Goal: Task Accomplishment & Management: Use online tool/utility

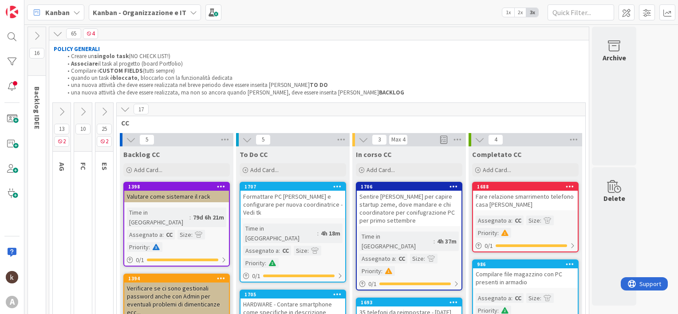
click at [123, 112] on icon at bounding box center [125, 109] width 10 height 10
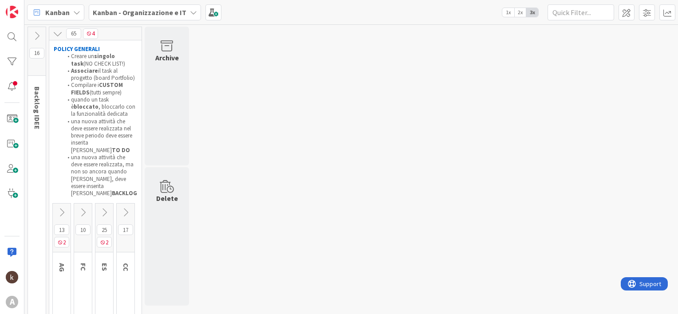
click at [82, 213] on icon at bounding box center [83, 213] width 10 height 10
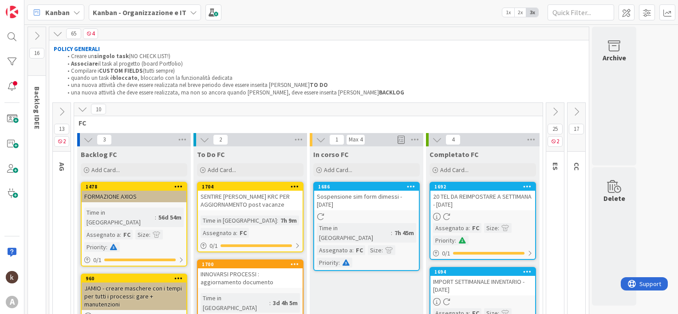
scroll to position [44, 0]
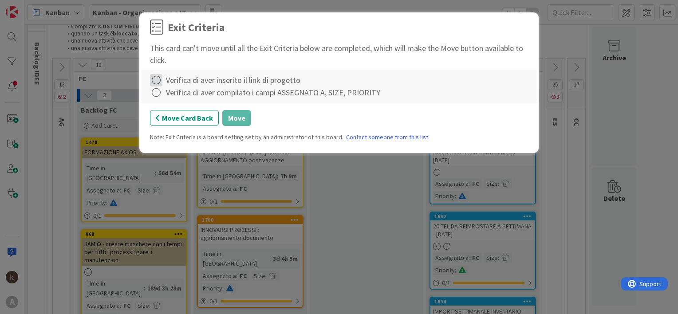
click at [158, 82] on icon at bounding box center [156, 80] width 12 height 12
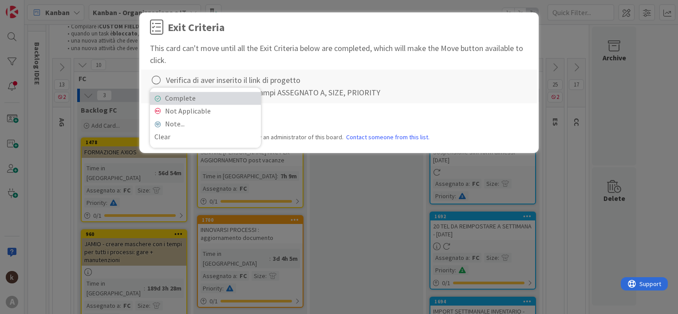
click at [167, 96] on link "Complete" at bounding box center [205, 98] width 111 height 13
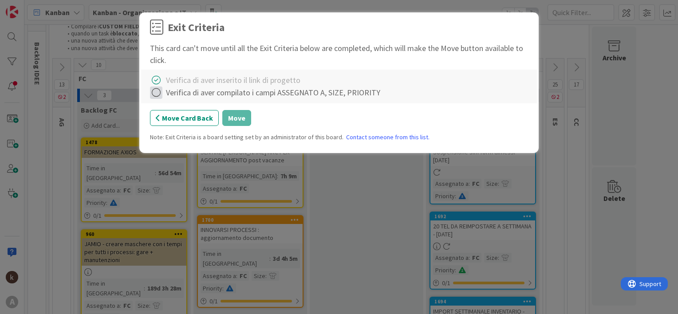
click at [153, 92] on icon at bounding box center [156, 92] width 12 height 12
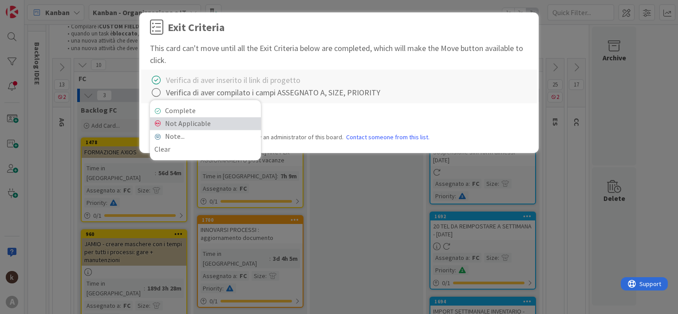
click at [171, 119] on link "Not Applicable" at bounding box center [205, 123] width 111 height 13
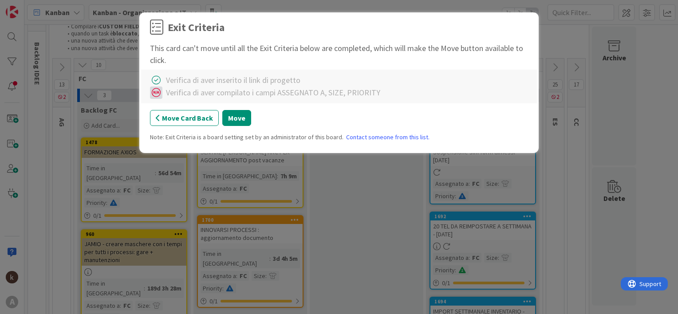
click at [156, 97] on icon at bounding box center [156, 92] width 12 height 12
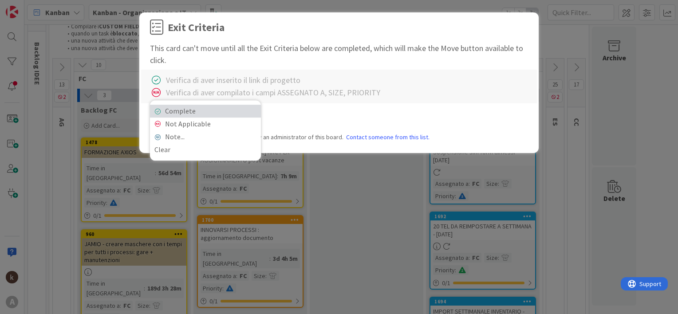
click at [179, 112] on link "Complete" at bounding box center [205, 111] width 111 height 13
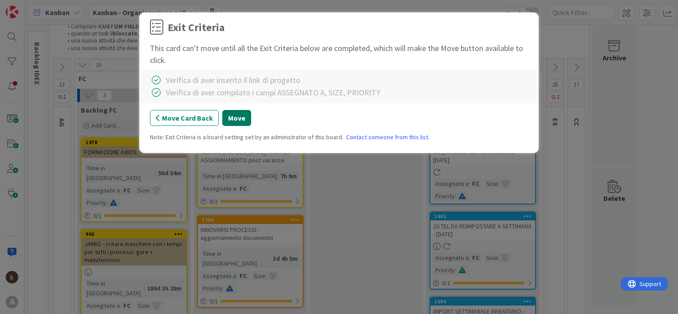
click at [225, 119] on button "Move" at bounding box center [236, 118] width 29 height 16
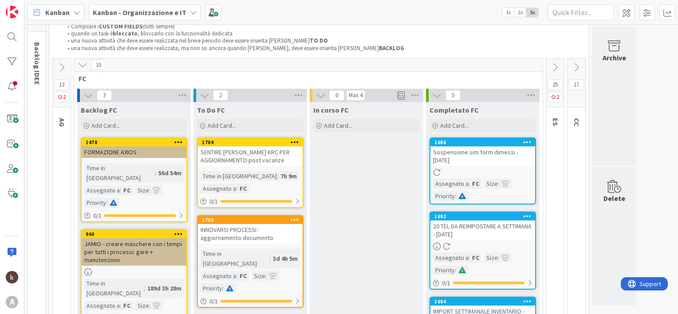
click at [126, 14] on b "Kanban - Organizzazione e IT" at bounding box center [140, 12] width 94 height 9
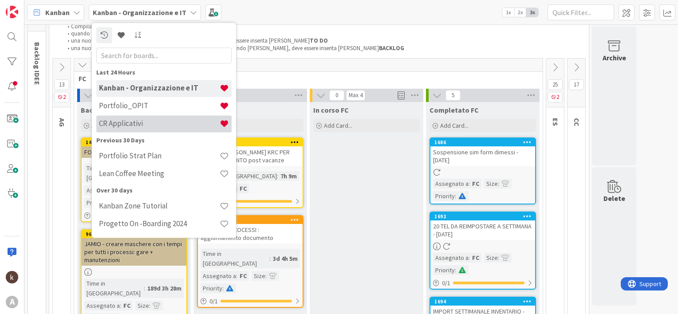
click at [140, 124] on h4 "CR Applicativi" at bounding box center [159, 123] width 121 height 9
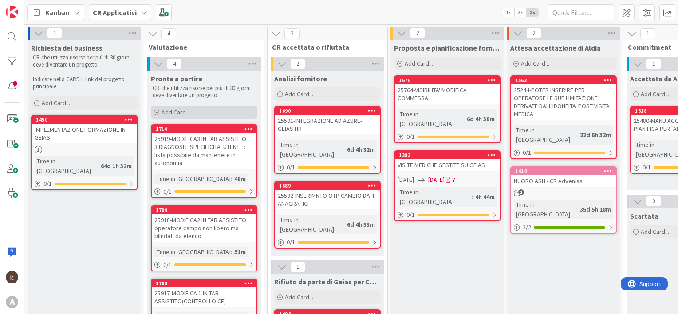
scroll to position [44, 0]
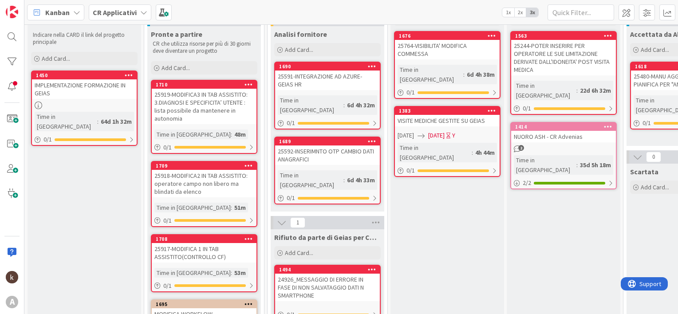
click at [170, 99] on div "25919-MODIFICA3 IN TAB ASSISTITO: 3.DIAGNOSI E SPECIFICITA’ UTENTE : lista poss…" at bounding box center [204, 106] width 105 height 35
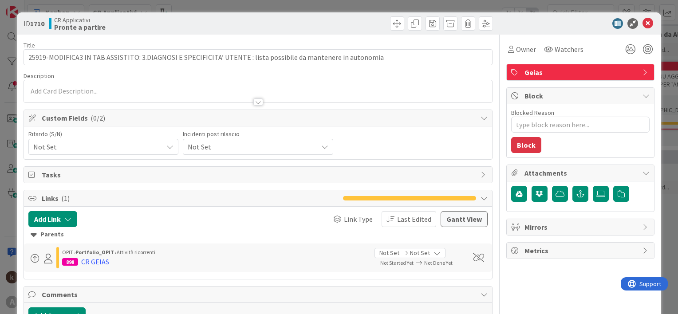
type textarea "x"
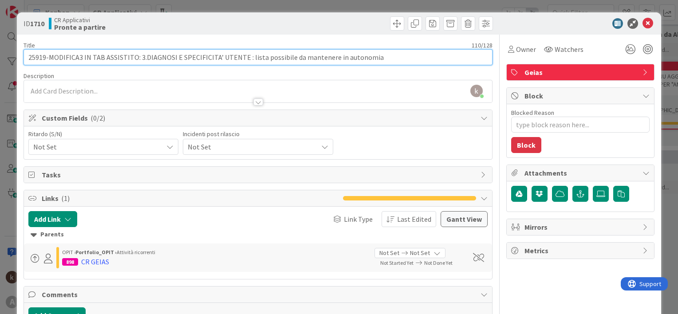
drag, startPoint x: 46, startPoint y: 57, endPoint x: 25, endPoint y: 57, distance: 21.3
click at [25, 57] on input "25919-MODIFICA3 IN TAB ASSISTITO: 3.DIAGNOSI E SPECIFICITA’ UTENTE : lista poss…" at bounding box center [258, 57] width 469 height 16
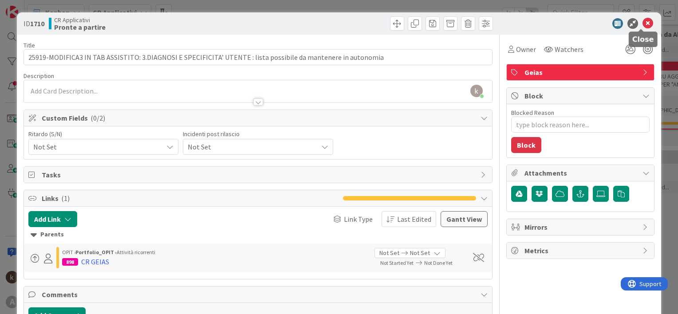
click at [642, 23] on icon at bounding box center [647, 23] width 11 height 11
